Goal: Task Accomplishment & Management: Use online tool/utility

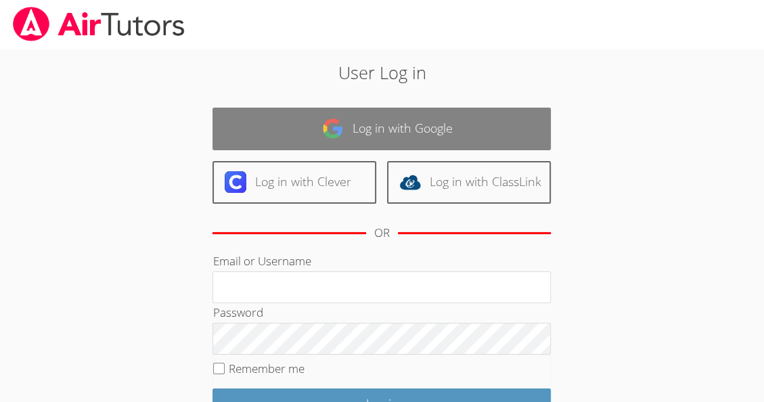
click at [472, 124] on link "Log in with Google" at bounding box center [381, 129] width 338 height 43
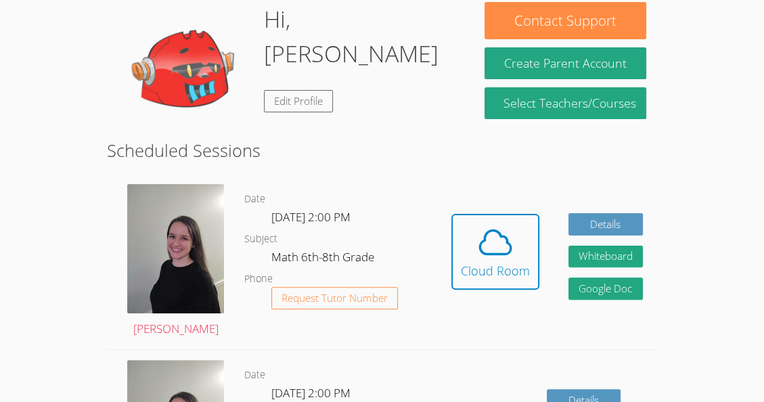
scroll to position [220, 0]
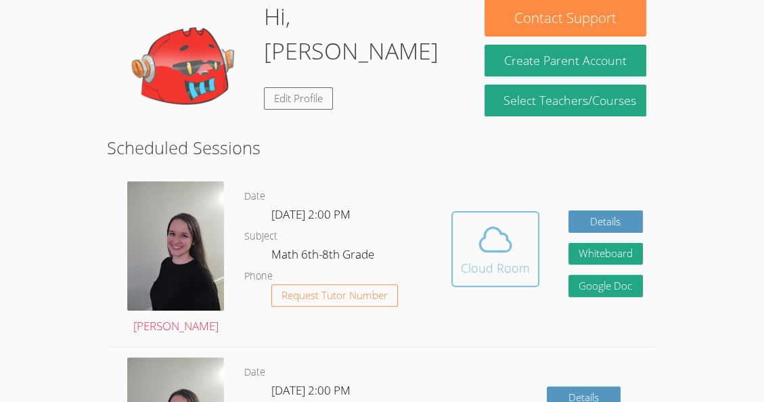
click at [471, 265] on div "Cloud Room" at bounding box center [495, 267] width 69 height 19
click at [504, 221] on icon at bounding box center [495, 240] width 38 height 38
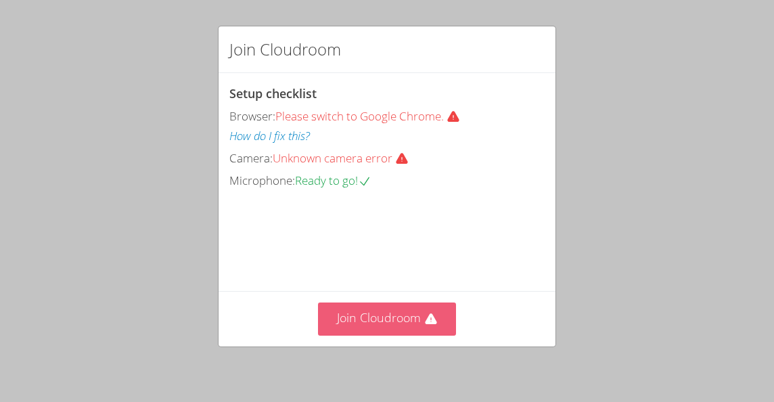
click at [417, 309] on button "Join Cloudroom" at bounding box center [387, 318] width 139 height 33
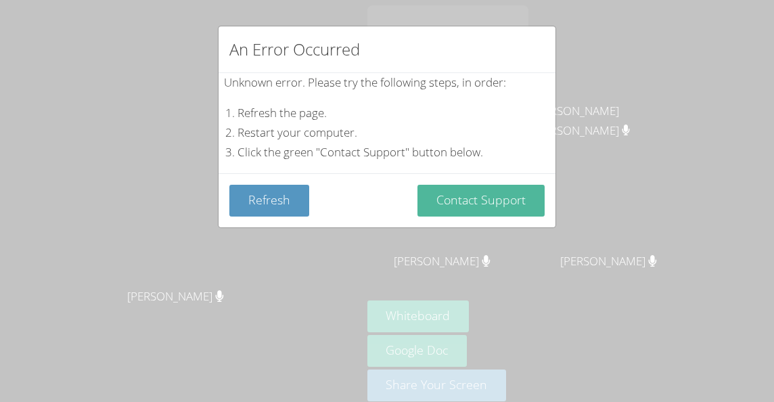
click at [451, 207] on button "Contact Support" at bounding box center [480, 201] width 127 height 32
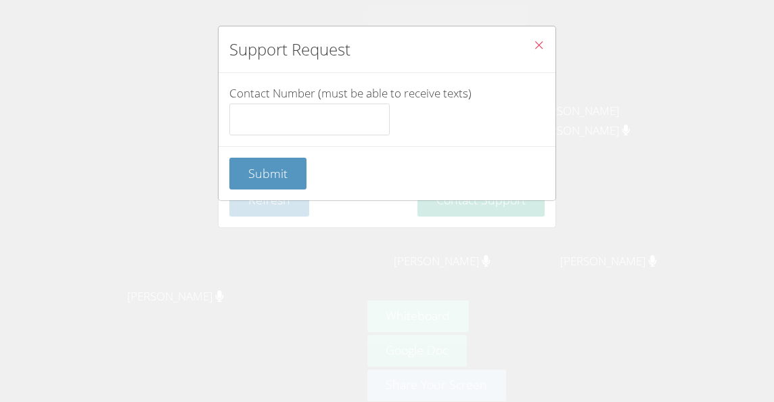
click at [451, 207] on div "Support Request Contact Number (must be able to receive texts) Submit" at bounding box center [387, 201] width 774 height 402
click at [533, 45] on icon "Close" at bounding box center [539, 45] width 12 height 12
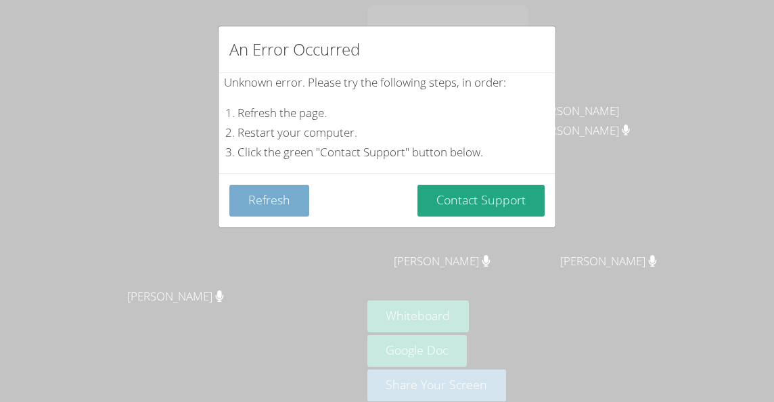
click at [281, 208] on button "Refresh" at bounding box center [269, 201] width 80 height 32
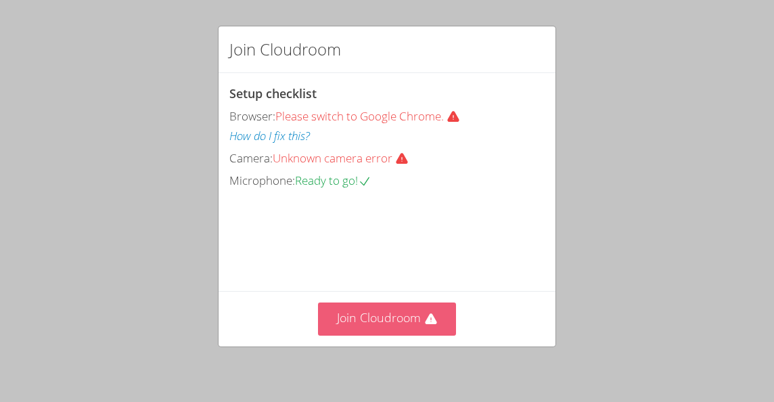
click at [412, 323] on button "Join Cloudroom" at bounding box center [387, 318] width 139 height 33
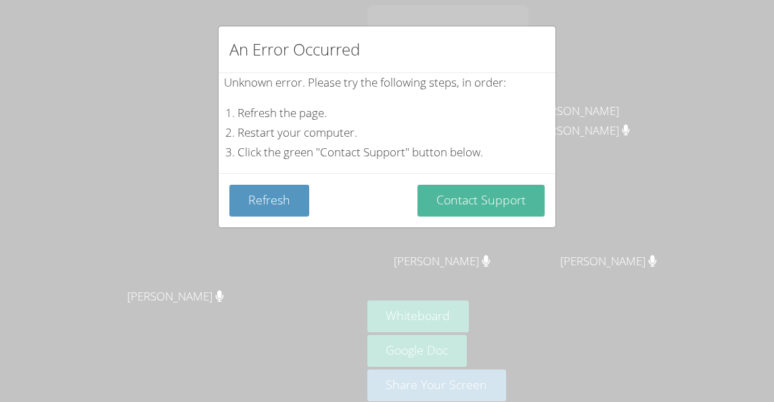
click at [498, 206] on button "Contact Support" at bounding box center [480, 201] width 127 height 32
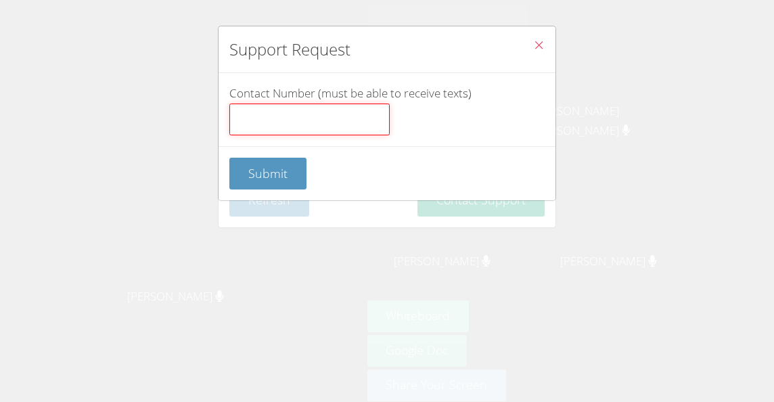
click at [353, 129] on input "Contact Number (must be able to receive texts)" at bounding box center [309, 120] width 160 height 32
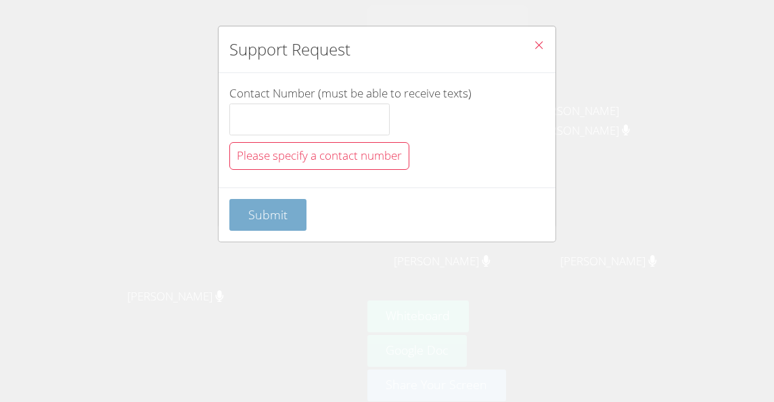
click at [0, 0] on form "Contact Number (must be able to receive texts) Please specify a contact number …" at bounding box center [0, 0] width 0 height 0
click at [273, 219] on span "Submit" at bounding box center [267, 214] width 39 height 16
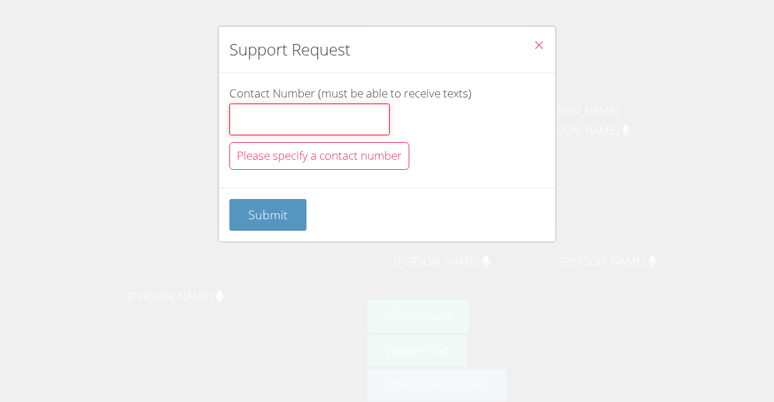
click at [301, 125] on input "Contact Number (must be able to receive texts)" at bounding box center [309, 120] width 160 height 32
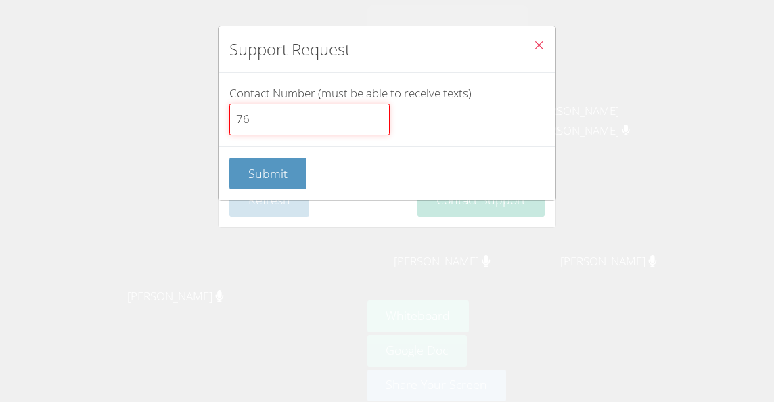
type input "7"
